Goal: Book appointment/travel/reservation

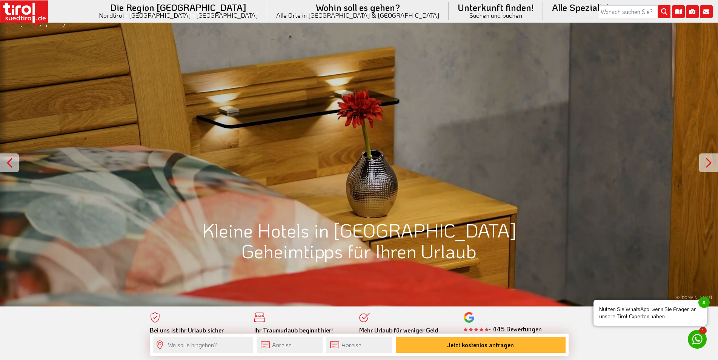
scroll to position [577, 0]
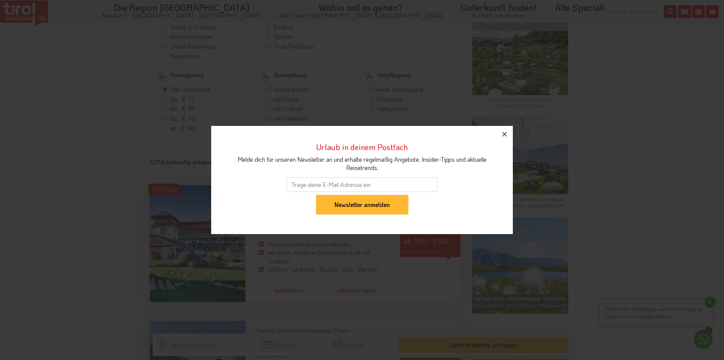
click at [505, 136] on icon "button" at bounding box center [504, 134] width 9 height 9
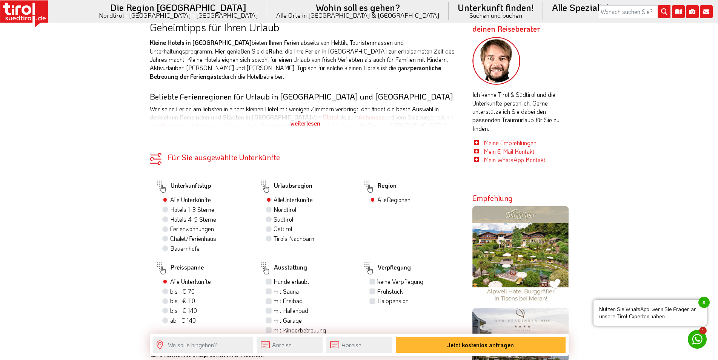
scroll to position [154, 0]
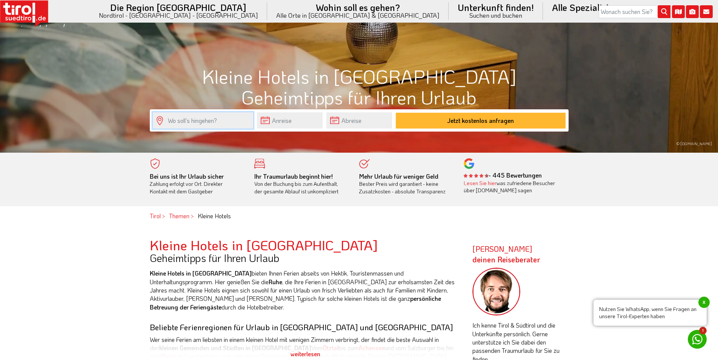
click at [208, 125] on input "text" at bounding box center [203, 120] width 100 height 16
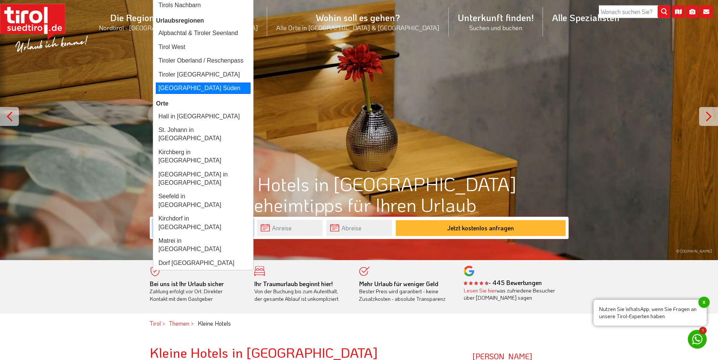
scroll to position [38, 0]
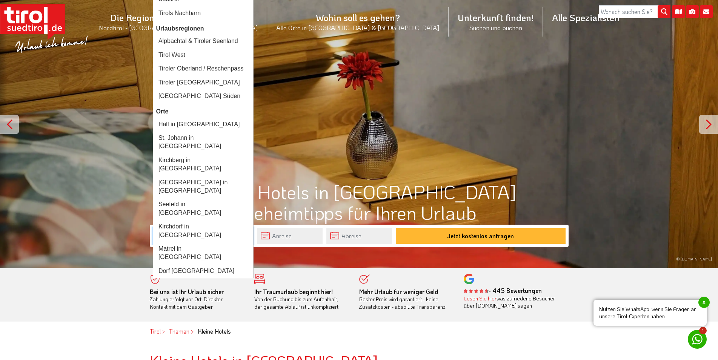
type input "tirol"
click at [297, 237] on input "text" at bounding box center [290, 236] width 66 height 16
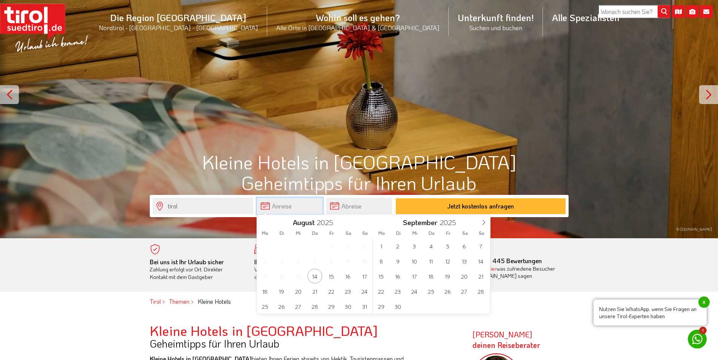
scroll to position [154, 0]
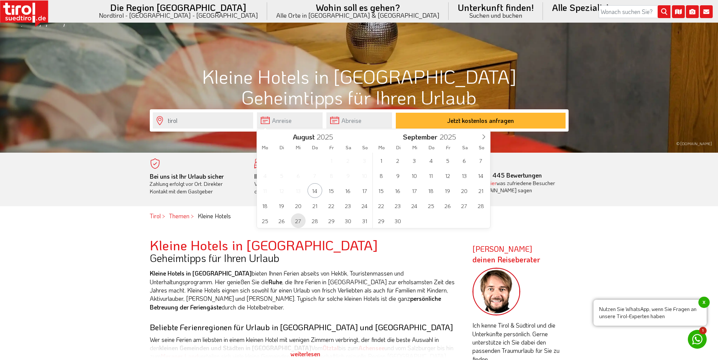
click at [298, 220] on span "27" at bounding box center [298, 221] width 15 height 15
click at [344, 223] on span "30" at bounding box center [348, 221] width 15 height 15
type input "[DATE]"
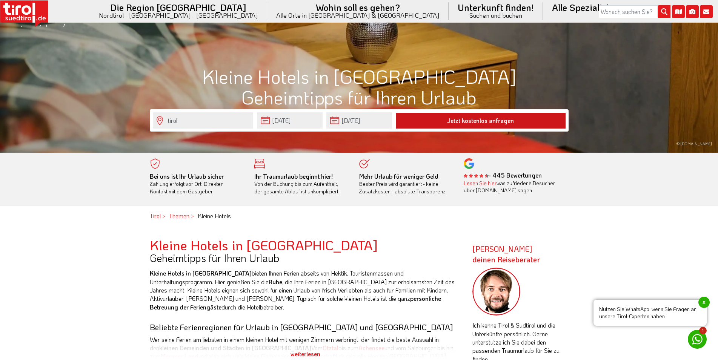
click at [459, 117] on button "Jetzt kostenlos anfragen" at bounding box center [481, 121] width 170 height 16
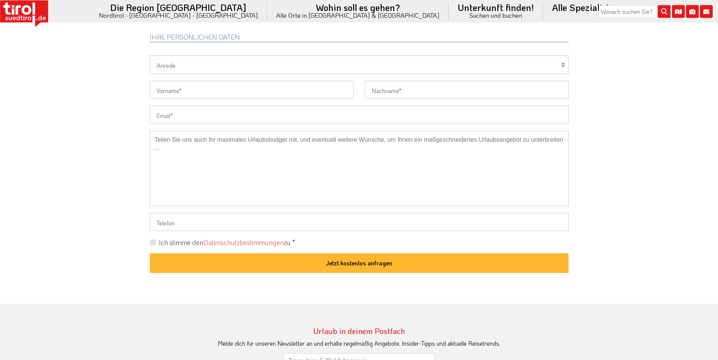
scroll to position [577, 0]
